Goal: Ask a question: Seek information or help from site administrators or community

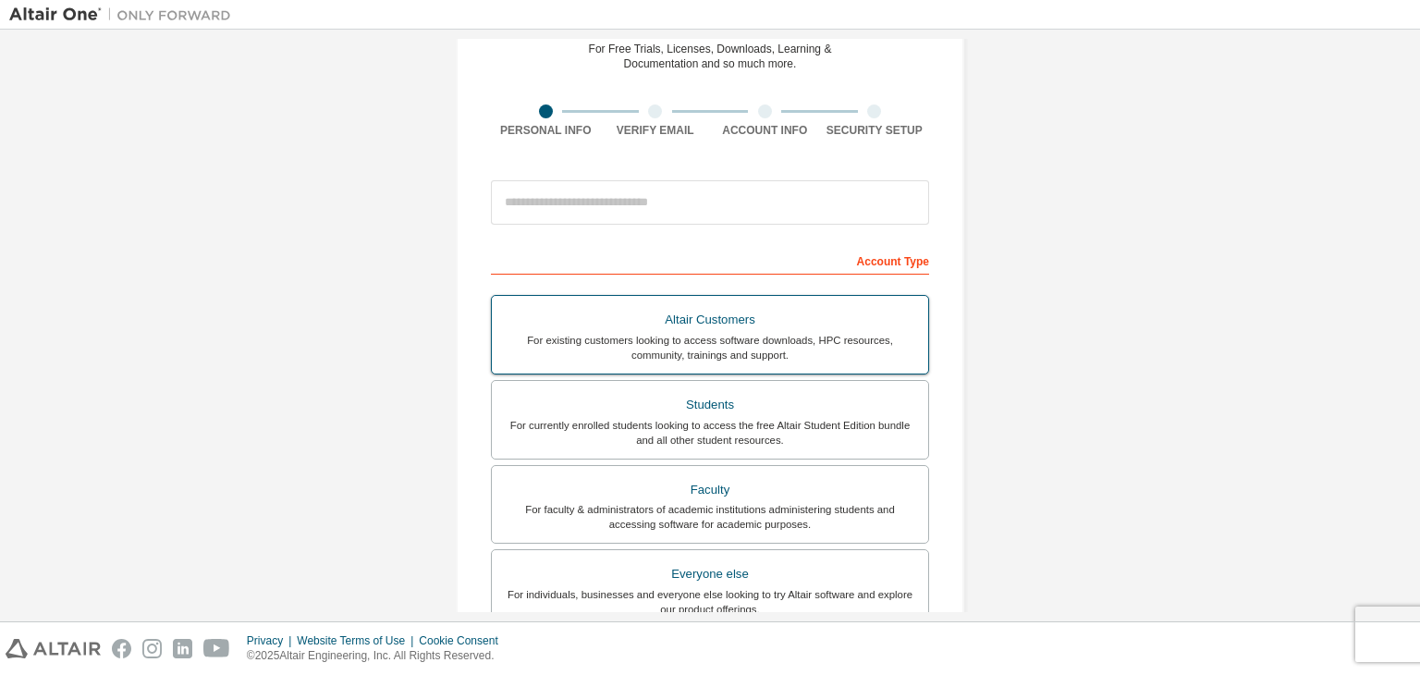
scroll to position [92, 0]
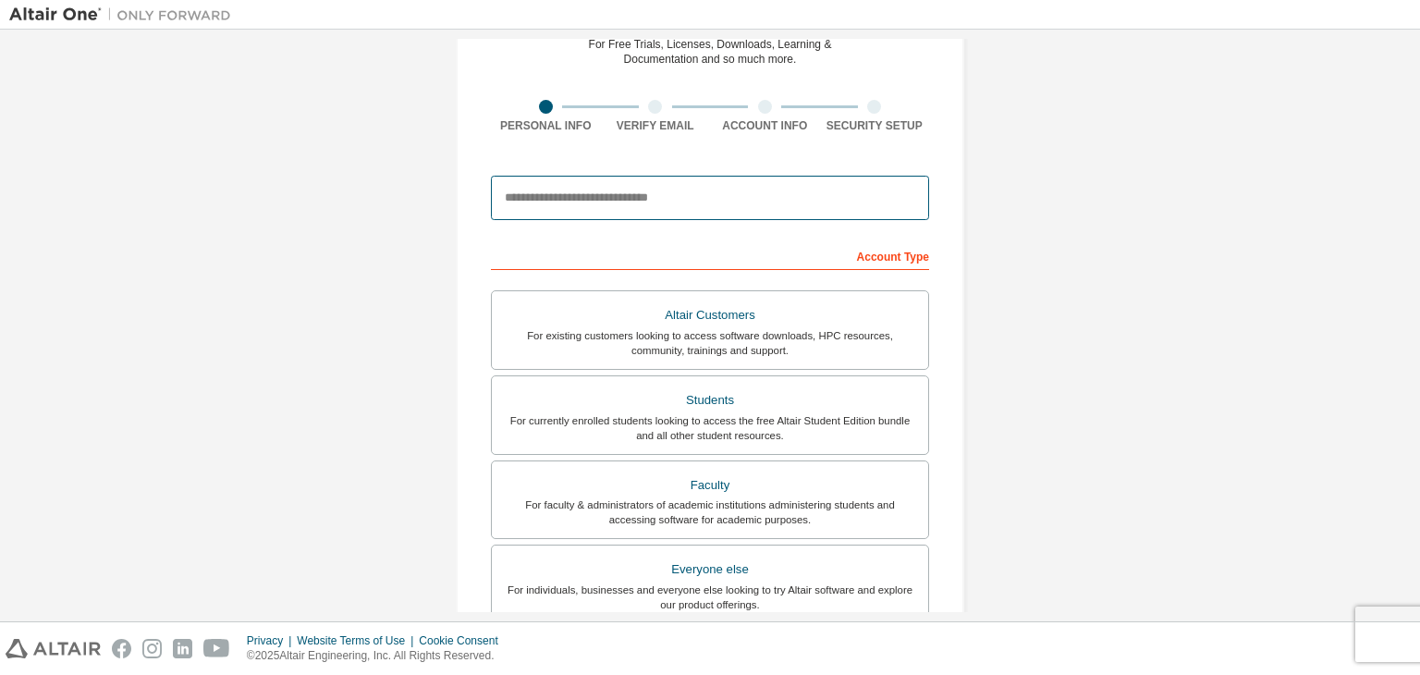
click at [673, 204] on input "email" at bounding box center [710, 198] width 438 height 44
click at [673, 203] on input "email" at bounding box center [710, 198] width 438 height 44
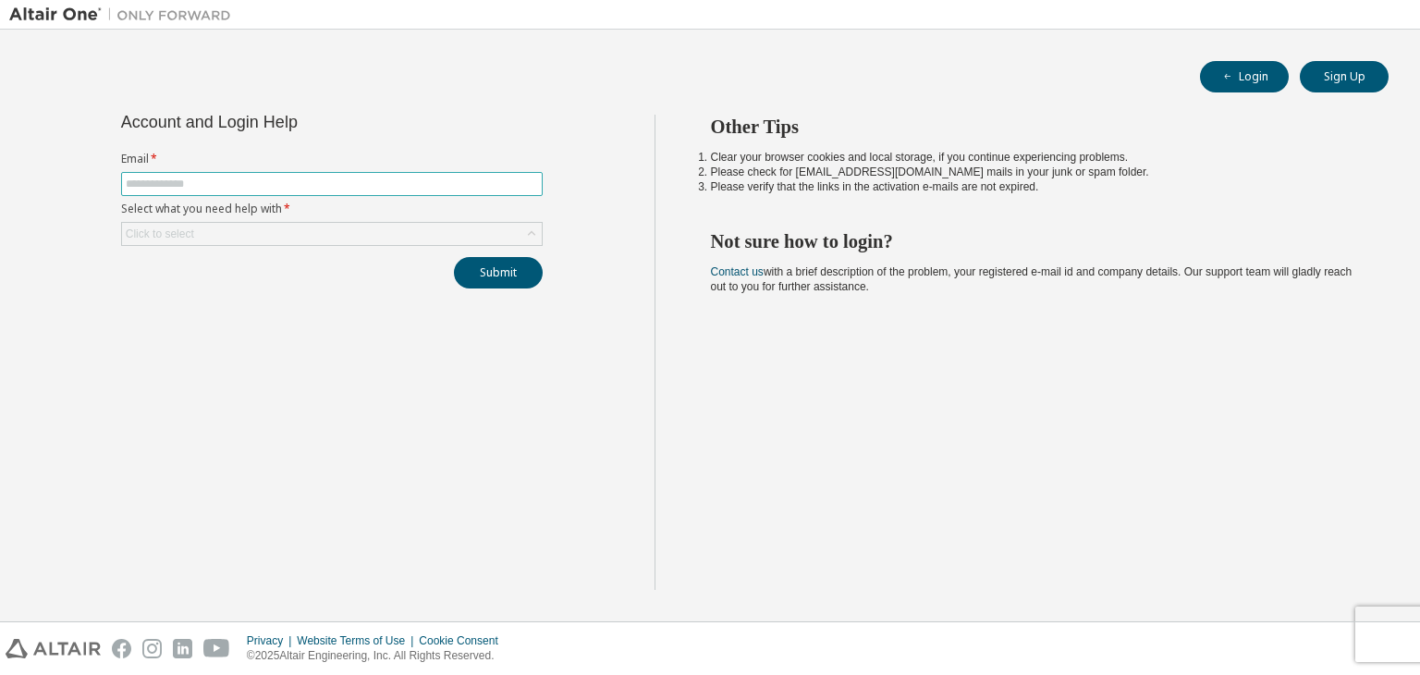
click at [324, 181] on input "text" at bounding box center [332, 184] width 412 height 15
click at [312, 231] on div "Click to select" at bounding box center [332, 234] width 420 height 22
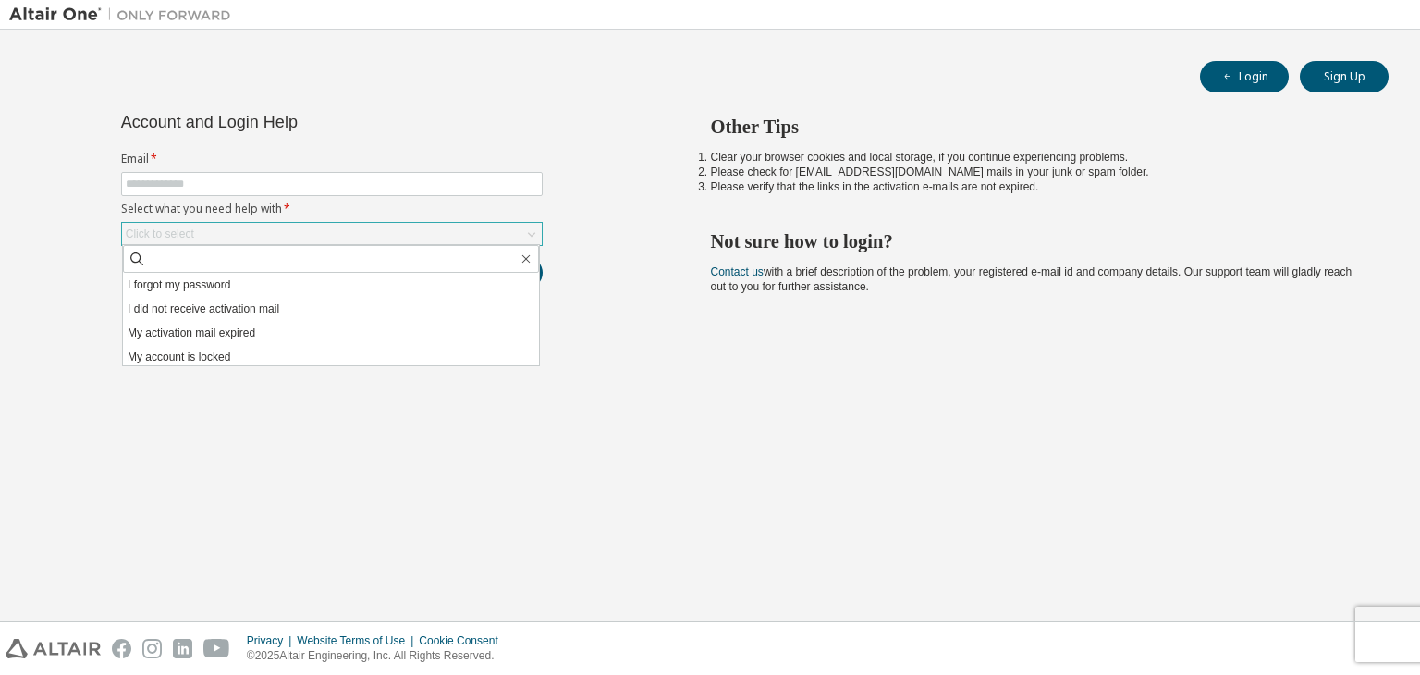
click at [312, 231] on div "Click to select" at bounding box center [332, 234] width 420 height 22
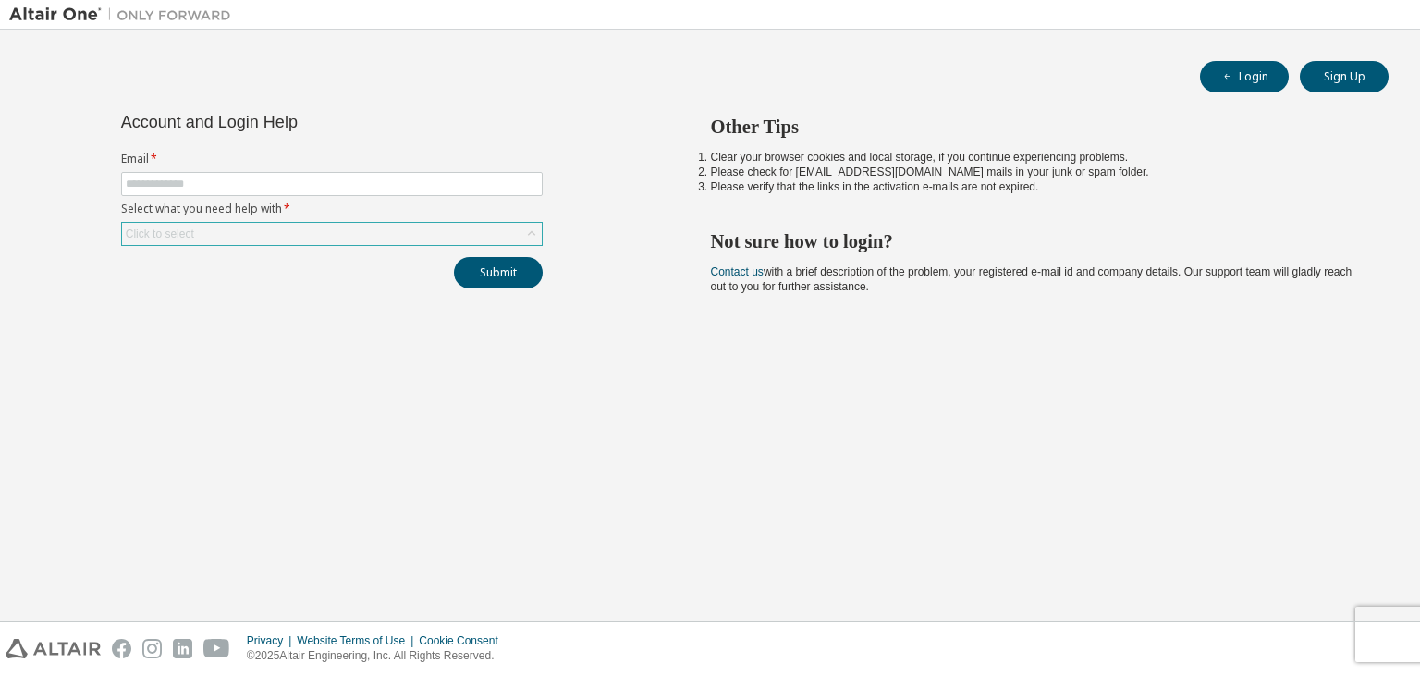
click at [312, 231] on div "Click to select" at bounding box center [332, 234] width 420 height 22
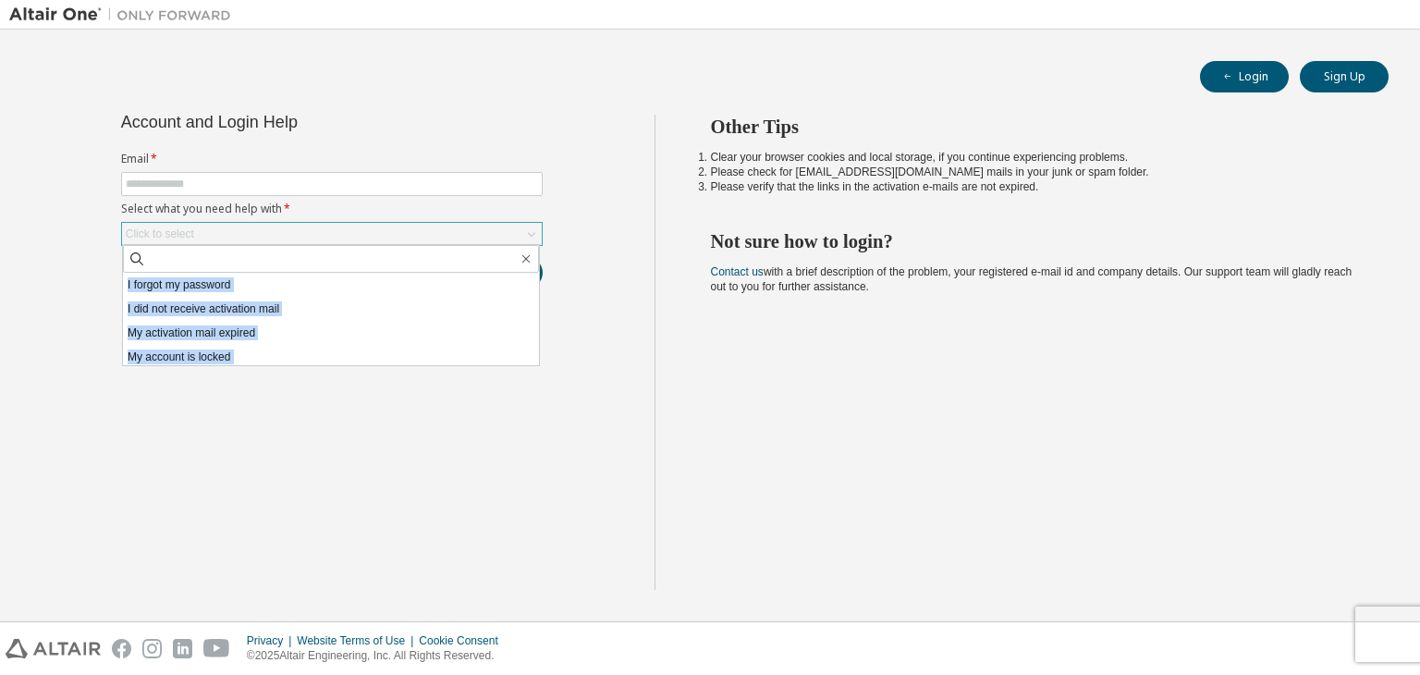
click at [312, 231] on div "Click to select" at bounding box center [332, 234] width 420 height 22
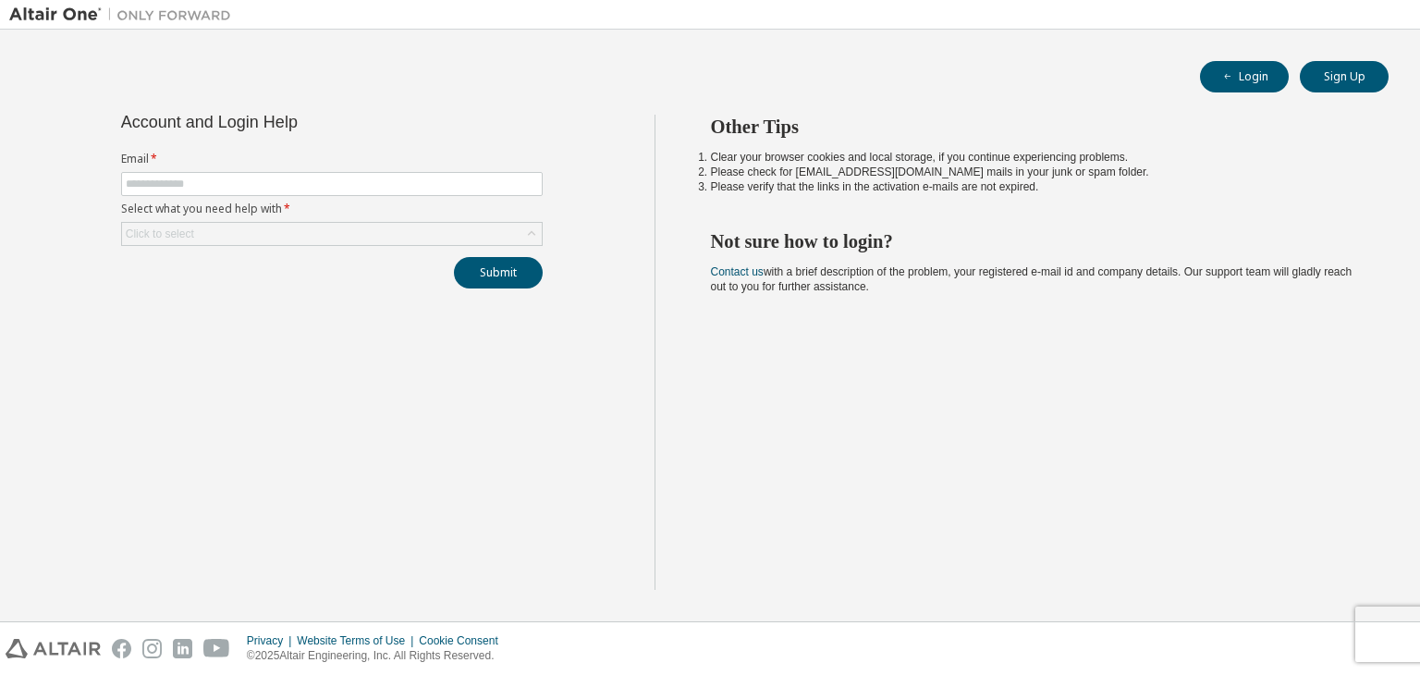
click at [333, 378] on div "Account and Login Help Email * Select what you need help with * Click to select…" at bounding box center [331, 352] width 645 height 475
